Goal: Check status: Check status

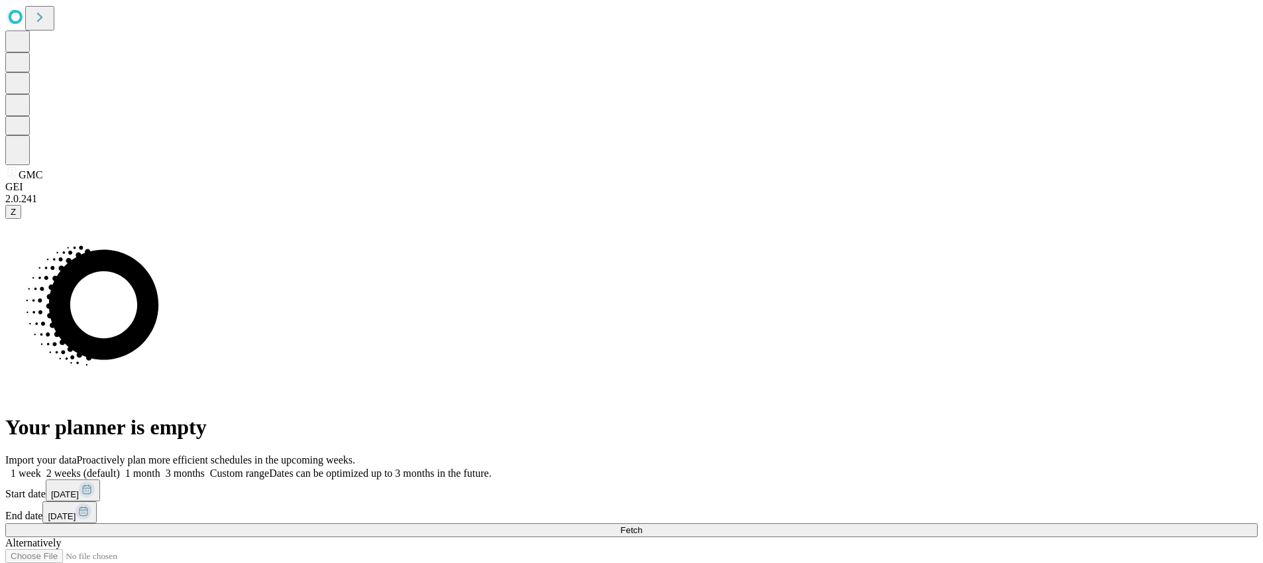
click at [492, 467] on span at bounding box center [492, 472] width 0 height 11
click at [95, 481] on rect at bounding box center [87, 489] width 16 height 16
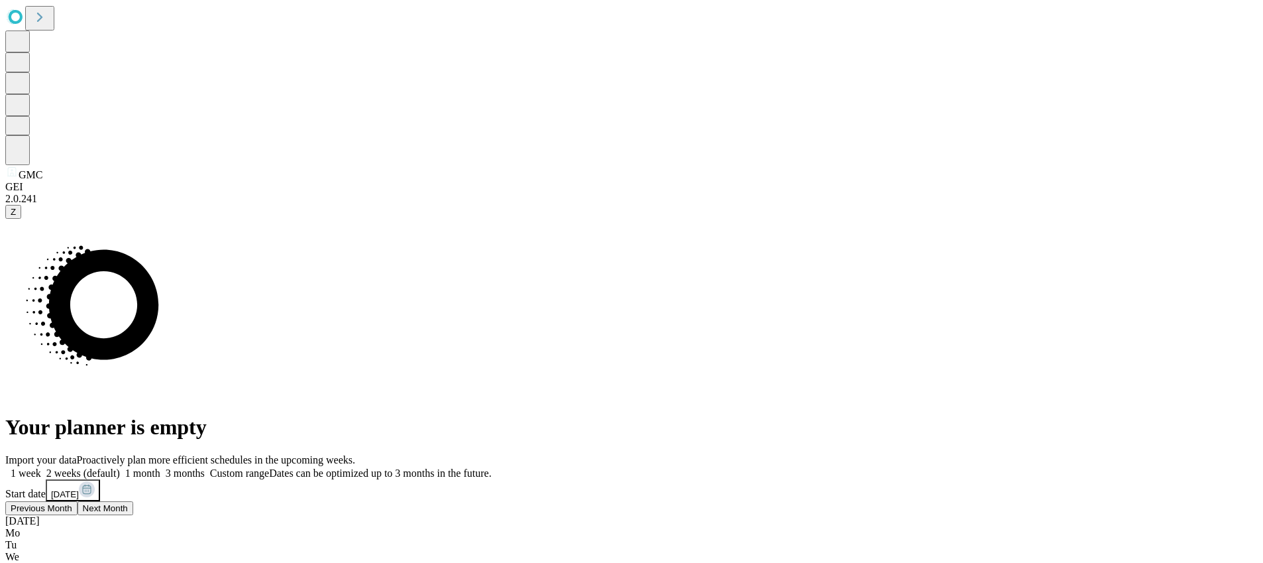
click at [133, 523] on button "Next Month" at bounding box center [106, 530] width 56 height 14
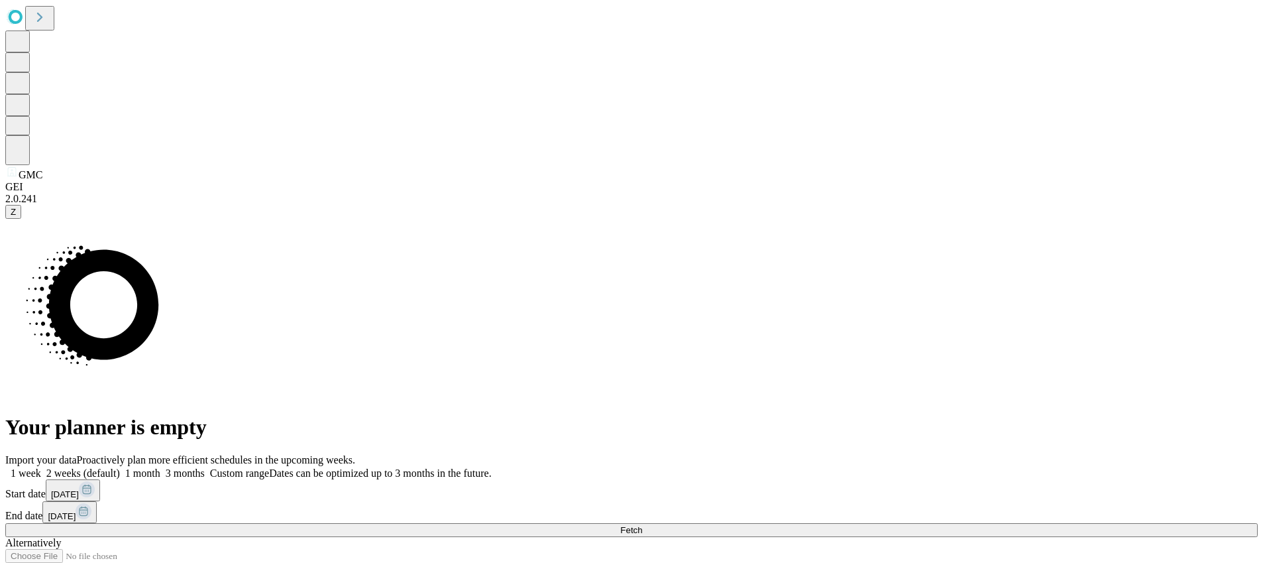
click at [994, 523] on button "Fetch" at bounding box center [631, 530] width 1252 height 14
